Goal: Transaction & Acquisition: Purchase product/service

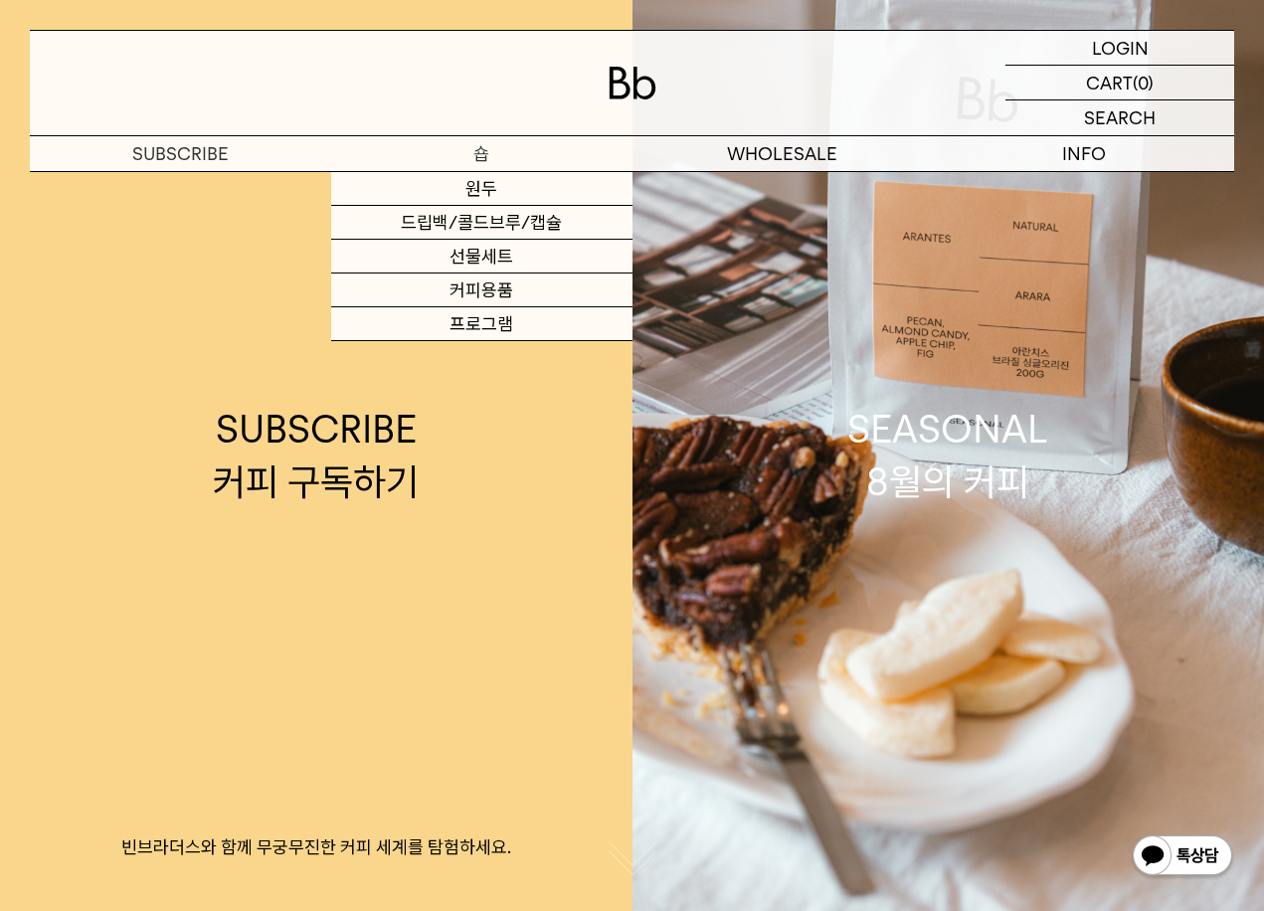
click at [521, 261] on link "선물세트" at bounding box center [481, 257] width 301 height 34
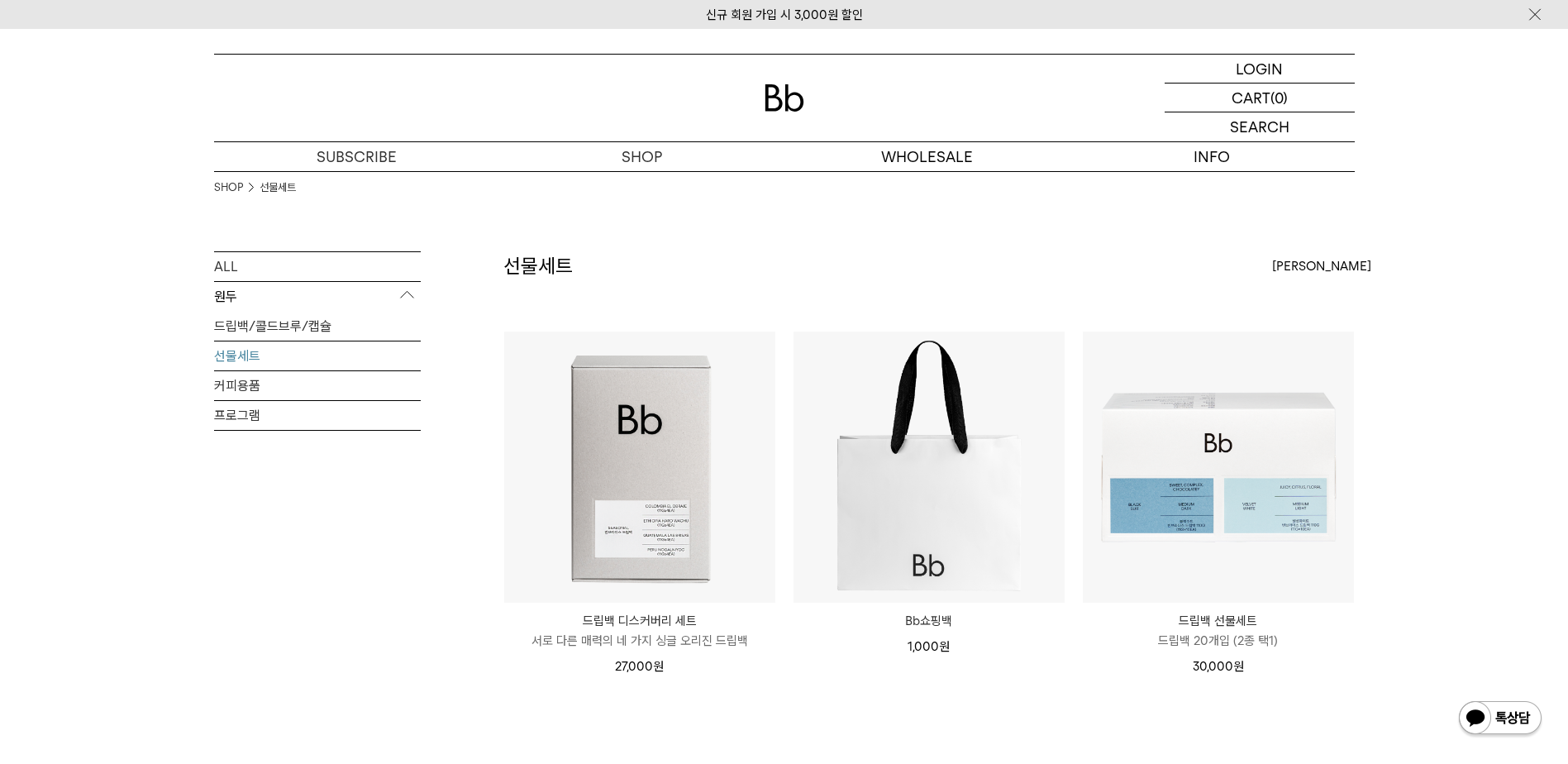
click at [1049, 611] on p "드립백 선물세트" at bounding box center [1218, 621] width 271 height 20
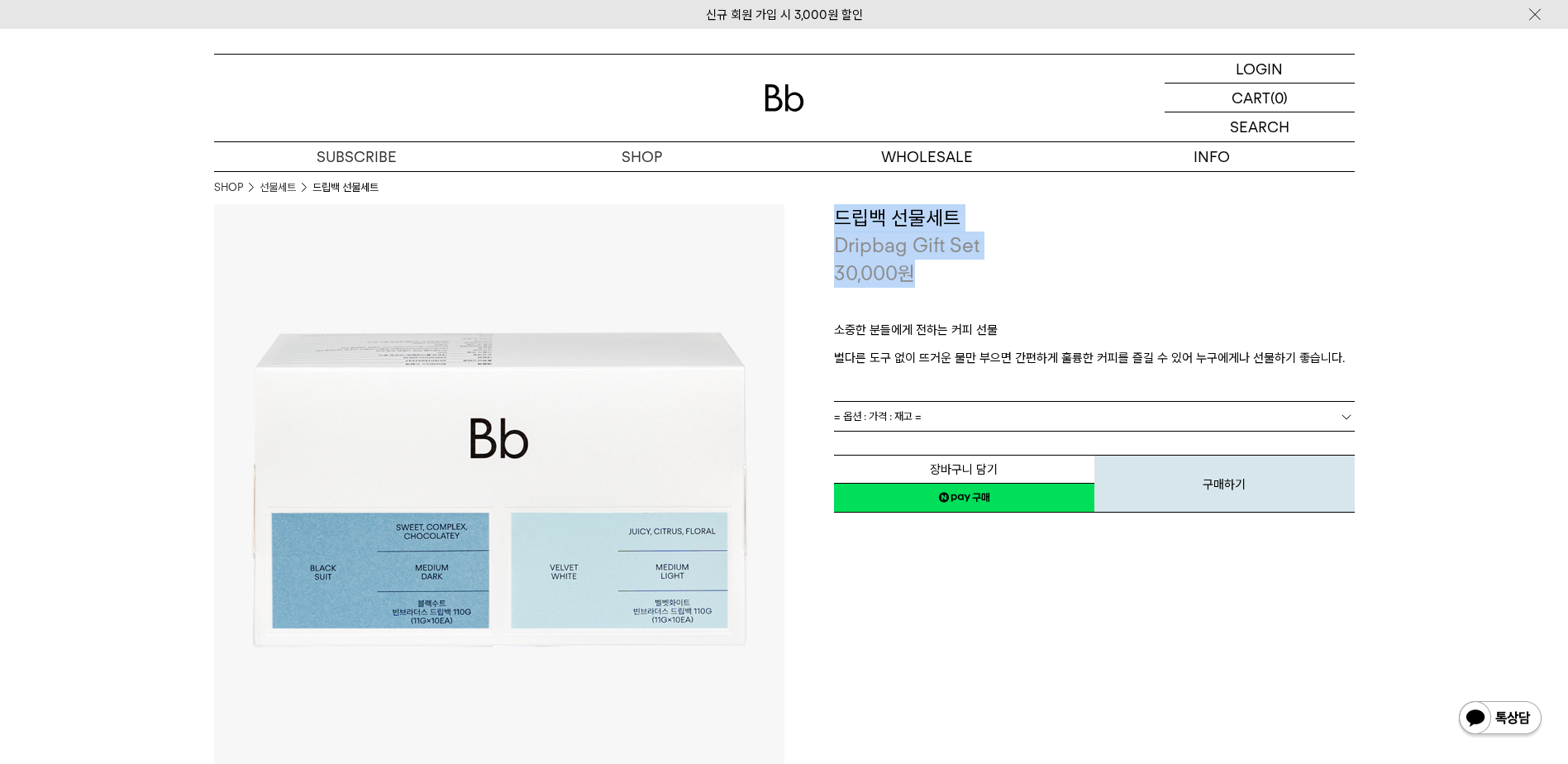
drag, startPoint x: 829, startPoint y: 206, endPoint x: 1033, endPoint y: 265, distance: 212.4
click at [1033, 265] on div "**********" at bounding box center [1069, 360] width 570 height 311
click at [1063, 267] on div "30,000 원" at bounding box center [1094, 274] width 521 height 28
click at [957, 407] on link "= 옵션 : 가격 : 재고 =" at bounding box center [1094, 416] width 521 height 29
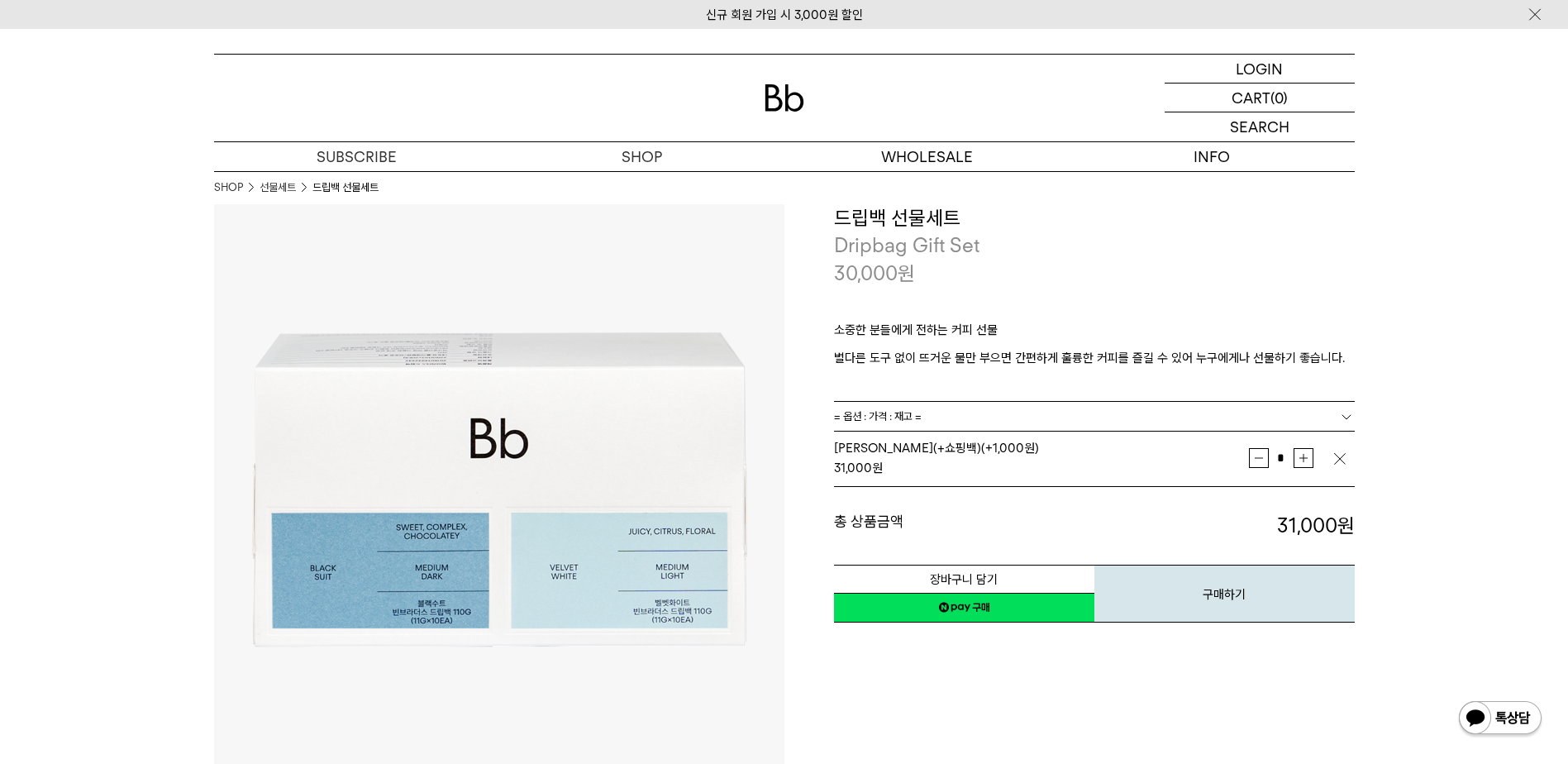
click at [1049, 283] on div "30,000 원" at bounding box center [1094, 274] width 521 height 28
